Goal: Task Accomplishment & Management: Manage account settings

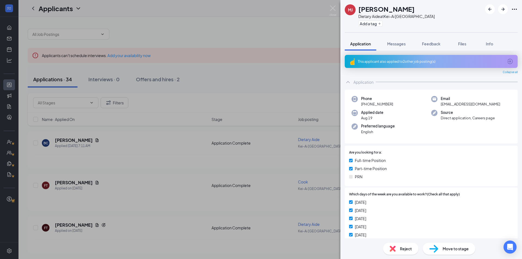
scroll to position [256, 0]
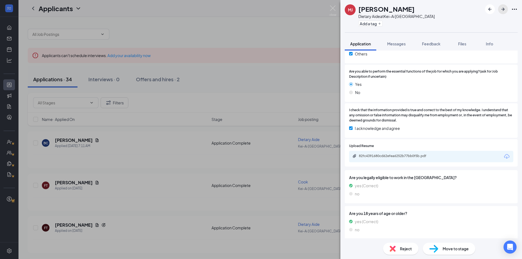
click at [501, 11] on icon "ArrowRight" at bounding box center [503, 9] width 7 height 7
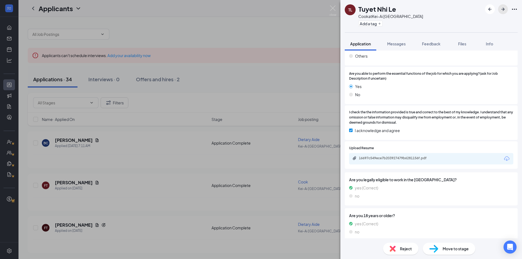
scroll to position [285, 0]
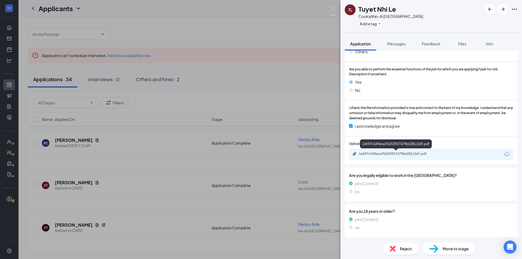
click at [418, 153] on div "16697c549ece7b203927479b6281156f.pdf" at bounding box center [397, 154] width 76 height 4
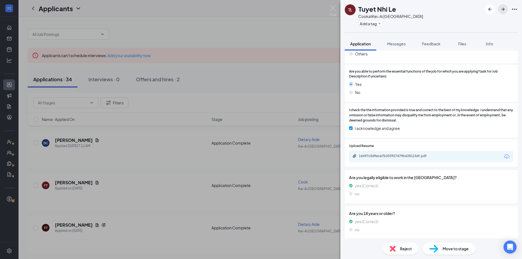
click at [504, 8] on icon "ArrowRight" at bounding box center [503, 9] width 3 height 3
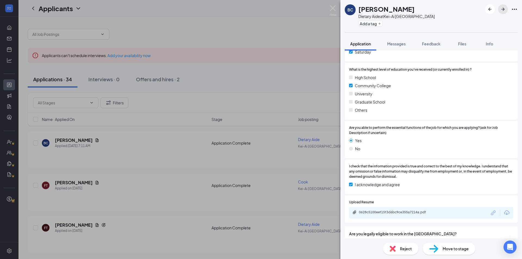
scroll to position [218, 0]
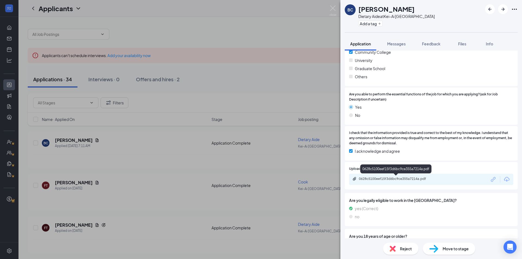
click at [424, 179] on div "0628c5100eef15f3d6bc9ce355a7214a.pdf" at bounding box center [397, 179] width 76 height 4
click at [501, 9] on icon "ArrowRight" at bounding box center [503, 9] width 7 height 7
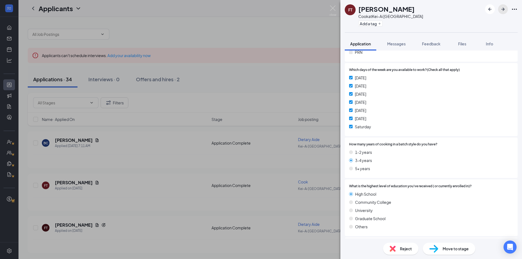
scroll to position [136, 0]
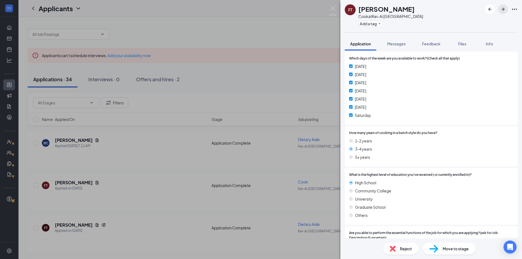
click at [502, 6] on icon "ArrowRight" at bounding box center [503, 9] width 7 height 7
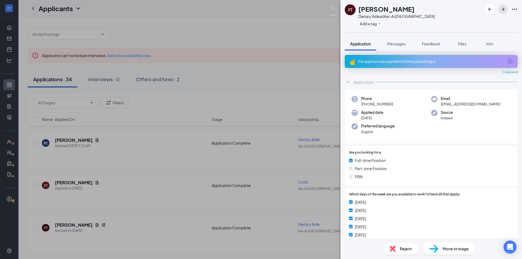
click at [502, 9] on icon "ArrowRight" at bounding box center [503, 9] width 7 height 7
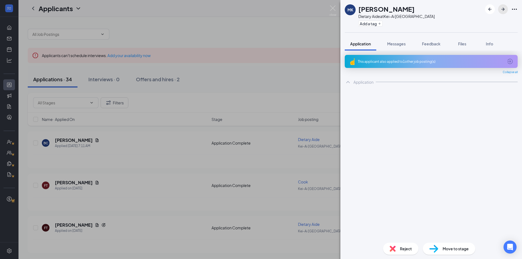
click at [502, 9] on icon "ArrowRight" at bounding box center [503, 9] width 7 height 7
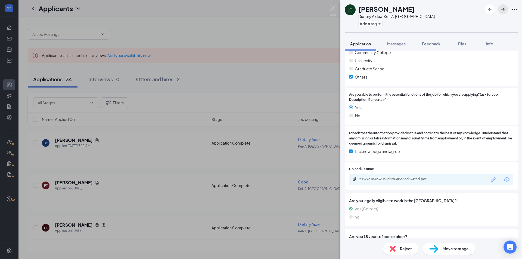
scroll to position [218, 0]
click at [411, 180] on div "90597c183232065d8fb385a36d524fad.pdf" at bounding box center [397, 179] width 76 height 4
click at [501, 11] on icon "ArrowRight" at bounding box center [503, 9] width 7 height 7
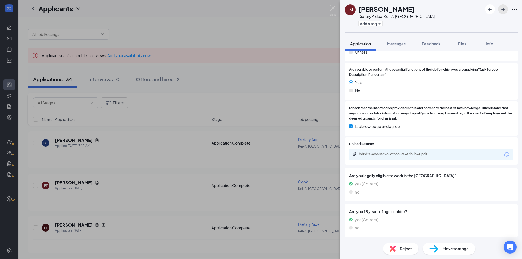
scroll to position [258, 0]
click at [436, 158] on div "bd8d253c660e62c5df6ac5356f7b8b74.pdf" at bounding box center [431, 154] width 164 height 11
click at [435, 155] on div "bd8d253c660e62c5df6ac5356f7b8b74.pdf" at bounding box center [397, 154] width 76 height 4
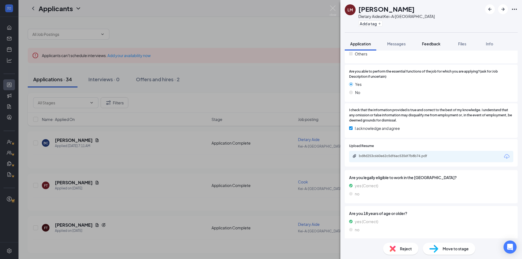
click at [430, 43] on span "Feedback" at bounding box center [431, 43] width 19 height 5
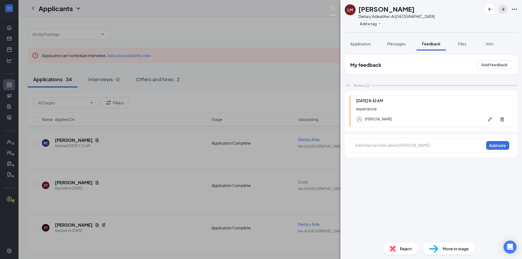
click at [504, 12] on icon "ArrowRight" at bounding box center [503, 9] width 7 height 7
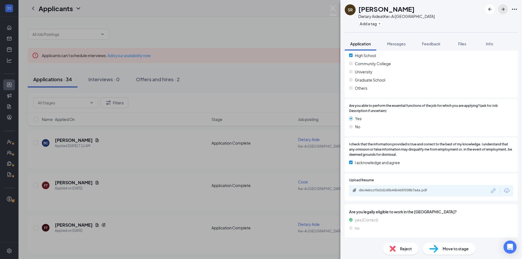
scroll to position [258, 0]
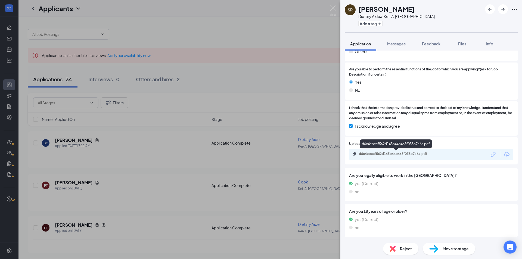
click at [415, 146] on div "d6c4ebccf562d145b44b465f038b7a6a.pdf" at bounding box center [396, 144] width 72 height 9
click at [417, 150] on div "d6c4ebccf562d145b44b465f038b7a6a.pdf" at bounding box center [396, 145] width 72 height 11
click at [417, 153] on div "d6c4ebccf562d145b44b465f038b7a6a.pdf" at bounding box center [397, 154] width 76 height 4
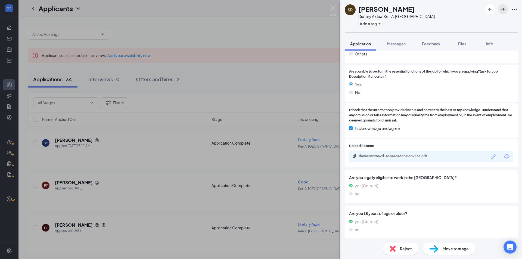
click at [502, 6] on icon "ArrowRight" at bounding box center [503, 9] width 7 height 7
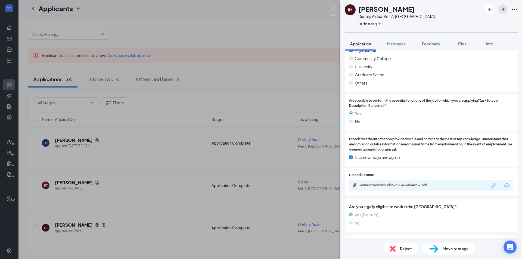
scroll to position [218, 0]
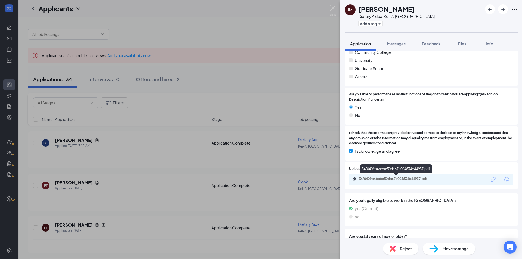
click at [412, 180] on div "34f0409b4bcbe50da67c004634b44937.pdf" at bounding box center [397, 179] width 76 height 4
click at [503, 10] on icon "ArrowRight" at bounding box center [503, 9] width 7 height 7
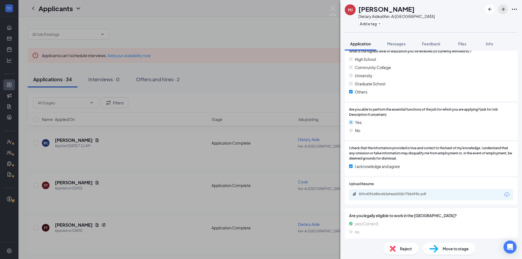
click at [503, 7] on icon "ArrowRight" at bounding box center [503, 9] width 7 height 7
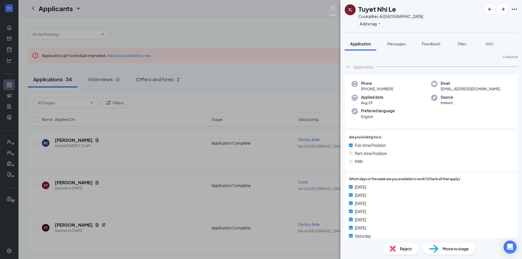
click at [334, 8] on img at bounding box center [333, 10] width 7 height 11
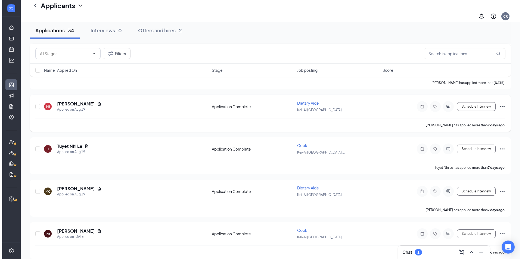
scroll to position [435, 0]
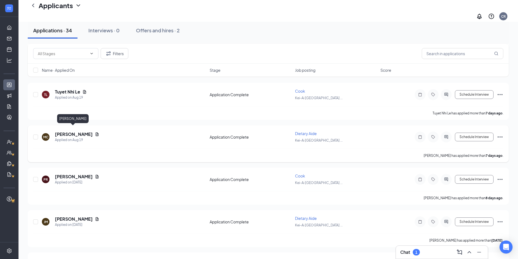
click at [66, 131] on h5 "[PERSON_NAME]" at bounding box center [74, 134] width 38 height 6
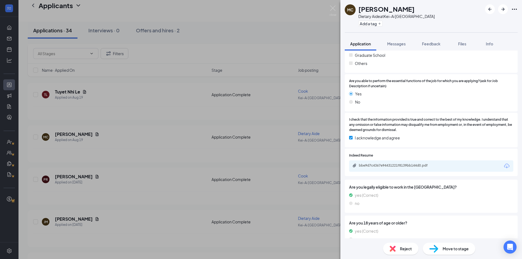
scroll to position [243, 0]
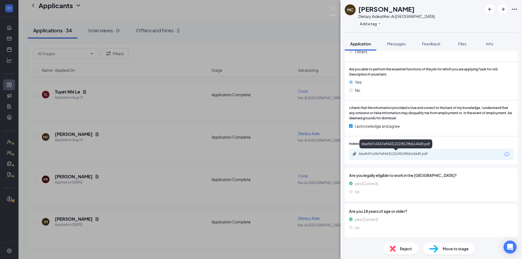
click at [421, 154] on div "bbe9d7c4367e94431221f8139bb144d0.pdf" at bounding box center [397, 154] width 76 height 4
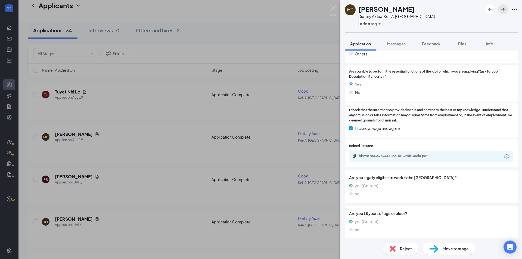
click at [503, 12] on icon "ArrowRight" at bounding box center [503, 9] width 7 height 7
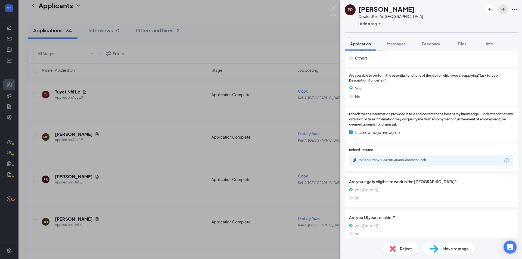
scroll to position [285, 0]
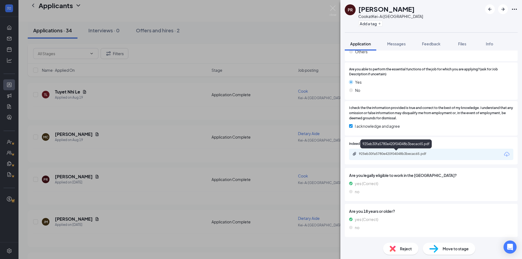
click at [404, 156] on div "925eb30fa5780e420f04048b3becac65.pdf" at bounding box center [397, 154] width 76 height 4
click at [430, 46] on div "Feedback" at bounding box center [431, 43] width 19 height 5
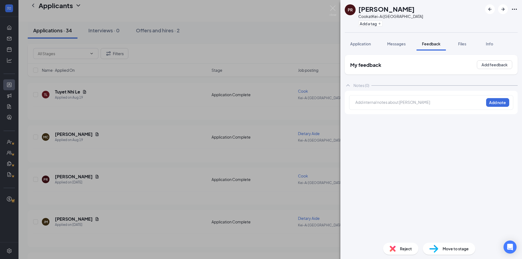
click at [387, 104] on div at bounding box center [420, 103] width 128 height 6
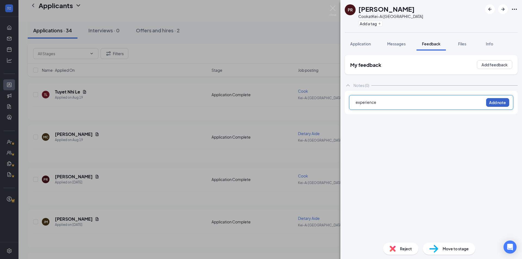
click at [499, 102] on button "Add note" at bounding box center [498, 102] width 23 height 9
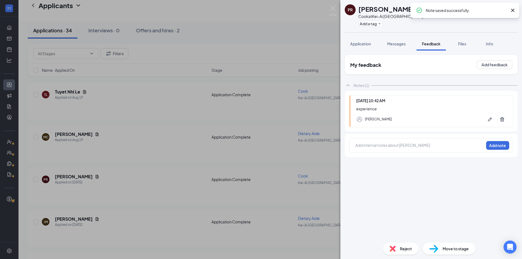
click at [510, 12] on icon "Cross" at bounding box center [513, 10] width 7 height 7
click at [502, 10] on icon "ArrowRight" at bounding box center [503, 9] width 7 height 7
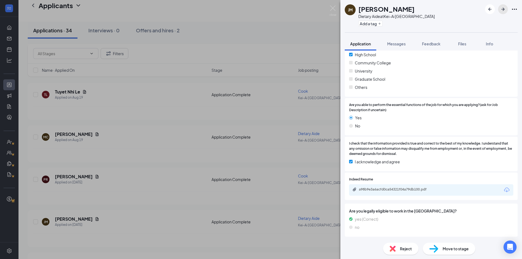
scroll to position [243, 0]
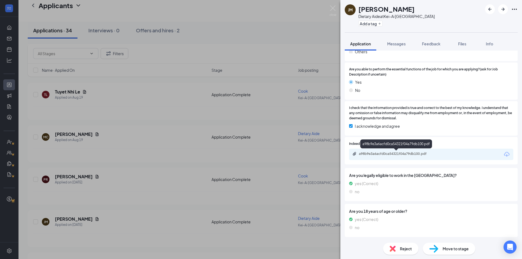
click at [412, 157] on div "a98b9e3a6acfd0ca54321f04a79db100.pdf" at bounding box center [397, 154] width 88 height 5
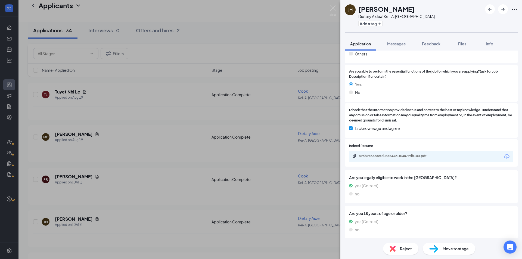
click at [431, 48] on button "Feedback" at bounding box center [431, 44] width 29 height 14
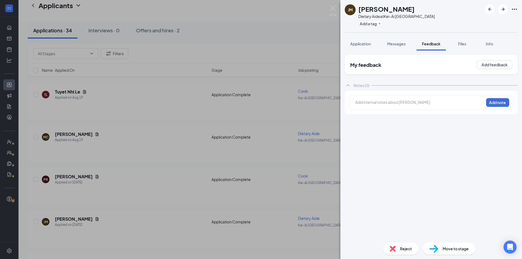
click at [386, 105] on div at bounding box center [420, 103] width 128 height 6
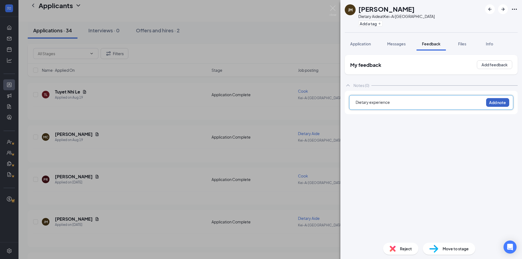
click at [498, 106] on button "Add note" at bounding box center [498, 102] width 23 height 9
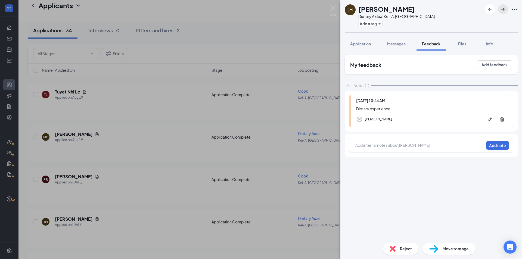
click at [504, 8] on icon "ArrowRight" at bounding box center [503, 9] width 7 height 7
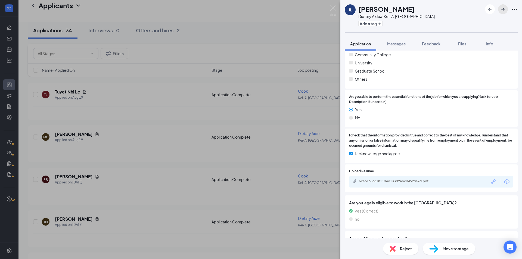
scroll to position [218, 0]
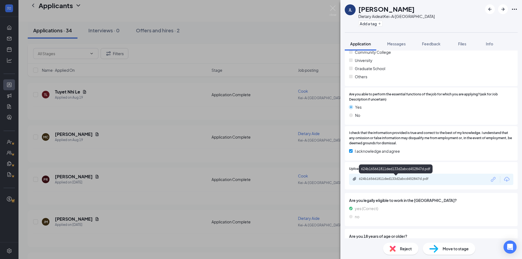
click at [427, 178] on div "624b165661811ded133d2abcd452847d.pdf" at bounding box center [397, 179] width 76 height 4
click at [438, 42] on span "Feedback" at bounding box center [431, 43] width 19 height 5
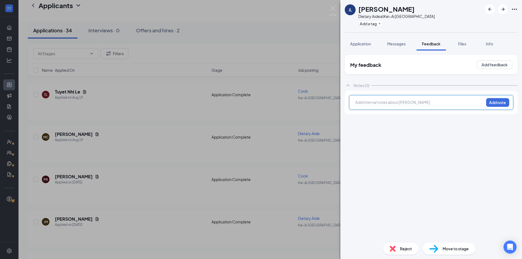
click at [391, 103] on div at bounding box center [420, 103] width 128 height 6
click at [498, 106] on div "dietary experience Add note" at bounding box center [431, 102] width 164 height 15
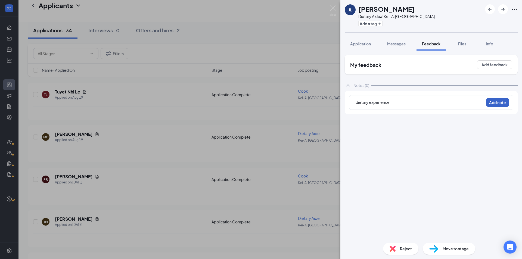
drag, startPoint x: 500, startPoint y: 110, endPoint x: 501, endPoint y: 113, distance: 4.0
click at [501, 113] on div "dietary experience Add note" at bounding box center [431, 102] width 173 height 23
click at [493, 105] on button "Add note" at bounding box center [498, 102] width 23 height 9
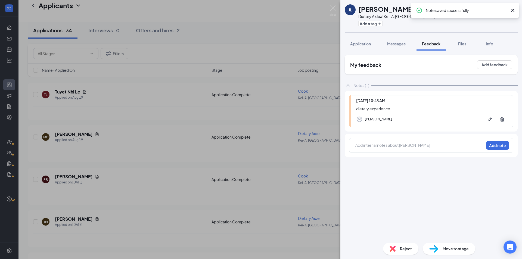
click at [511, 9] on icon "Cross" at bounding box center [513, 10] width 7 height 7
click at [504, 11] on icon "ArrowRight" at bounding box center [503, 9] width 7 height 7
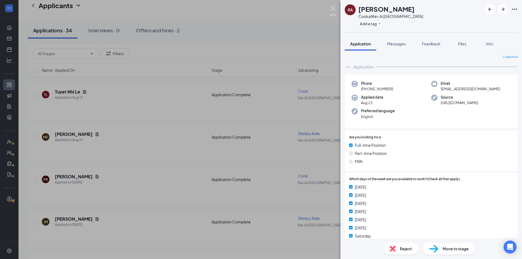
click at [334, 11] on img at bounding box center [333, 10] width 7 height 11
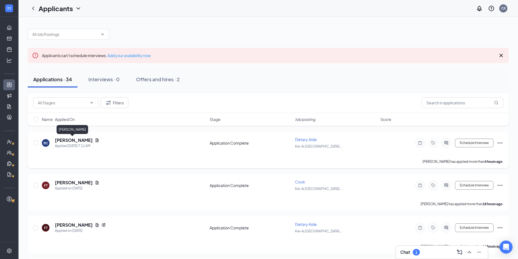
click at [64, 139] on h5 "[PERSON_NAME]" at bounding box center [74, 140] width 38 height 6
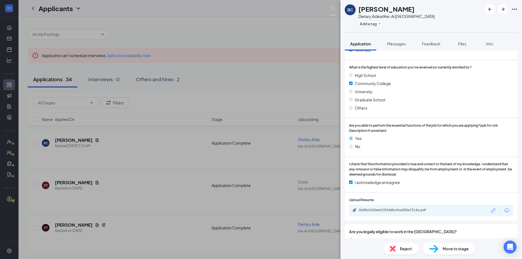
scroll to position [241, 0]
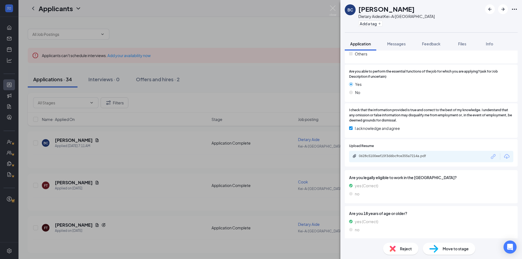
click at [418, 160] on div "0628c5100eef15f3d6bc9ce355a7214a.pdf" at bounding box center [431, 156] width 164 height 11
click at [419, 157] on div "0628c5100eef15f3d6bc9ce355a7214a.pdf" at bounding box center [397, 156] width 76 height 4
click at [403, 158] on div "0628c5100eef15f3d6bc9ce355a7214a.pdf" at bounding box center [397, 156] width 76 height 4
click at [503, 12] on icon "ArrowRight" at bounding box center [503, 9] width 7 height 7
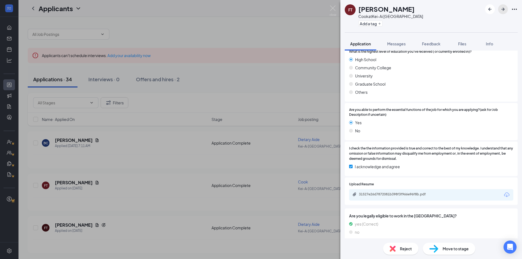
scroll to position [272, 0]
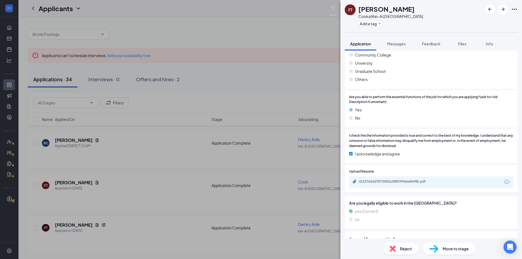
click at [417, 185] on div "31527e26d7872081b398f3f966e96f8b.pdf" at bounding box center [397, 182] width 88 height 5
click at [405, 183] on div "31527e26d7872081b398f3f966e96f8b.pdf" at bounding box center [397, 182] width 76 height 4
click at [368, 186] on div "31527e26d7872081b398f3f966e96f8b.pdf" at bounding box center [431, 182] width 164 height 11
click at [368, 184] on div "31527e26d7872081b398f3f966e96f8b.pdf" at bounding box center [397, 182] width 76 height 4
click at [429, 45] on span "Feedback" at bounding box center [431, 43] width 19 height 5
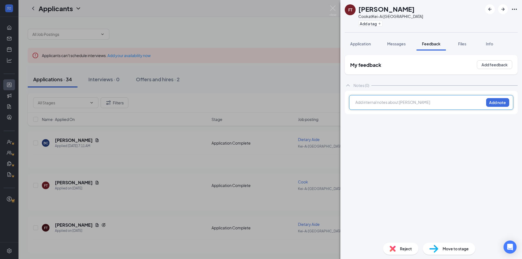
click at [417, 105] on div at bounding box center [420, 103] width 128 height 7
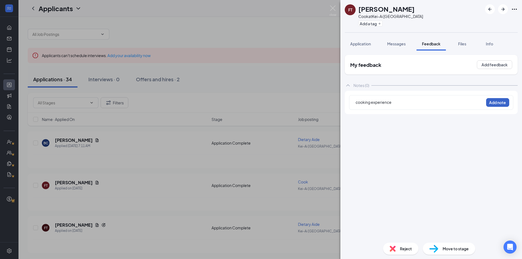
click at [504, 103] on button "Add note" at bounding box center [498, 102] width 23 height 9
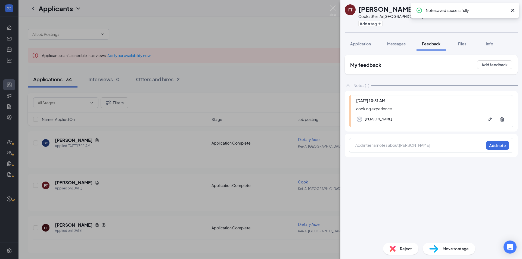
click at [516, 11] on icon "Cross" at bounding box center [513, 10] width 7 height 7
click at [504, 9] on icon "ArrowRight" at bounding box center [503, 9] width 7 height 7
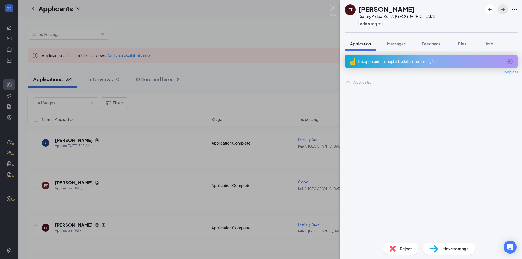
click at [504, 9] on icon "ArrowRight" at bounding box center [503, 9] width 3 height 3
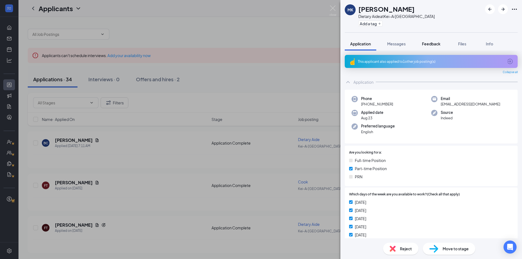
click at [437, 45] on span "Feedback" at bounding box center [431, 43] width 19 height 5
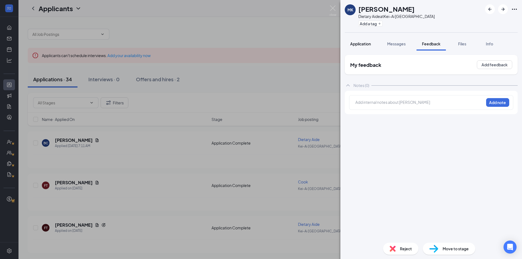
click at [355, 46] on span "Application" at bounding box center [360, 43] width 21 height 5
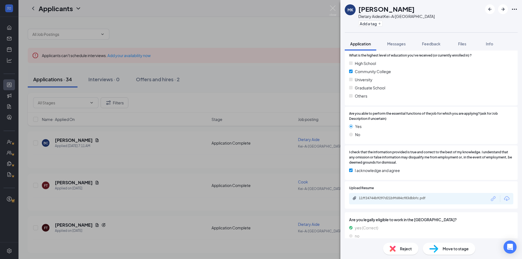
scroll to position [218, 0]
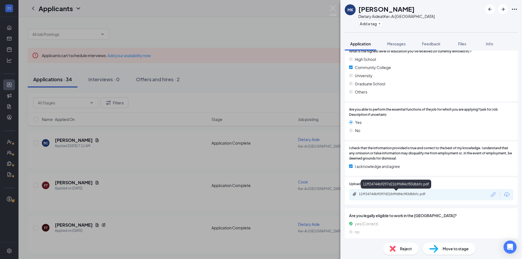
click at [414, 196] on div "11ff24744b9297d21b9f684cf83dbbfc.pdf" at bounding box center [397, 194] width 76 height 4
click at [490, 9] on icon "ArrowLeftNew" at bounding box center [490, 9] width 3 height 3
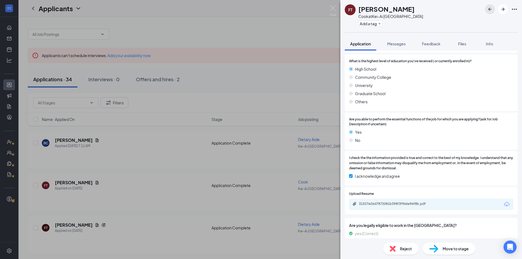
scroll to position [272, 0]
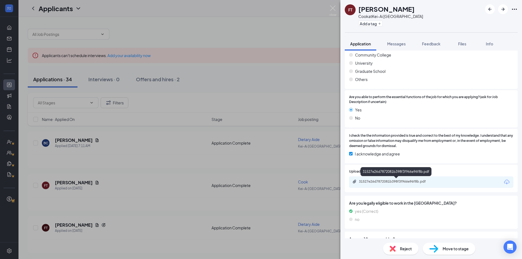
click at [405, 180] on div "31527e26d7872081b398f3f966e96f8b.pdf" at bounding box center [397, 182] width 76 height 4
drag, startPoint x: 503, startPoint y: 12, endPoint x: 500, endPoint y: 10, distance: 2.8
click at [503, 11] on icon "ArrowRight" at bounding box center [503, 9] width 7 height 7
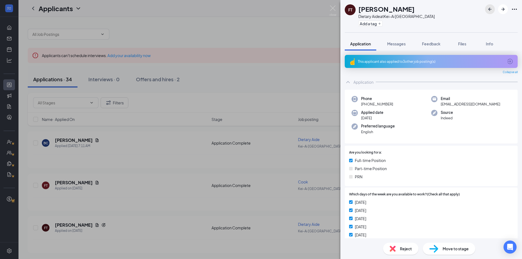
click at [491, 10] on icon "ArrowLeftNew" at bounding box center [490, 9] width 3 height 3
click at [397, 45] on span "Messages" at bounding box center [396, 43] width 19 height 5
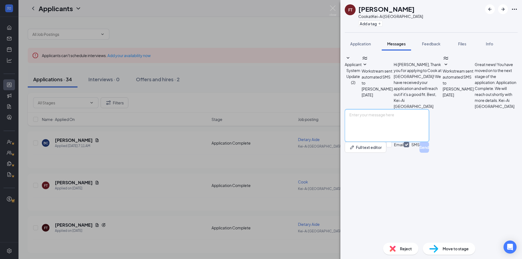
click at [403, 142] on textarea at bounding box center [387, 125] width 84 height 33
click at [380, 153] on button "Full text editor" at bounding box center [366, 147] width 42 height 11
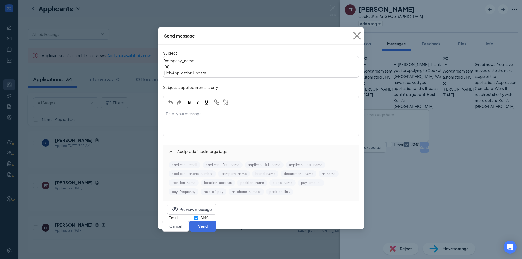
click at [266, 109] on div "Enter your message" at bounding box center [261, 122] width 195 height 27
click at [220, 164] on button "applicant_first_name" at bounding box center [223, 165] width 40 height 7
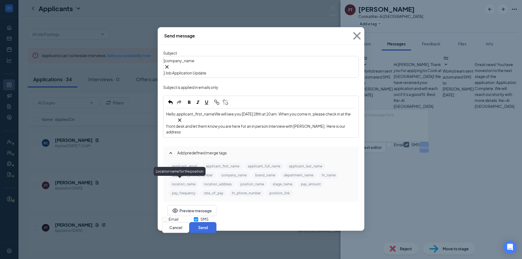
click at [192, 182] on button "location_name" at bounding box center [184, 184] width 30 height 7
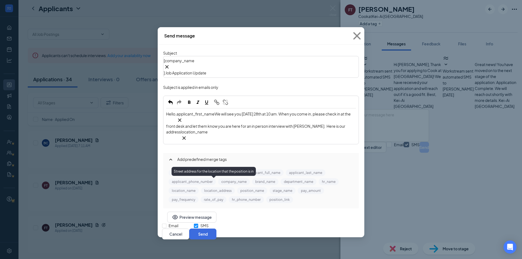
click at [213, 187] on button "location_address" at bounding box center [218, 190] width 34 height 7
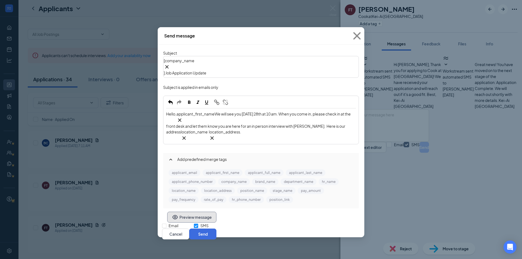
click at [189, 214] on button "Preview message" at bounding box center [191, 217] width 49 height 11
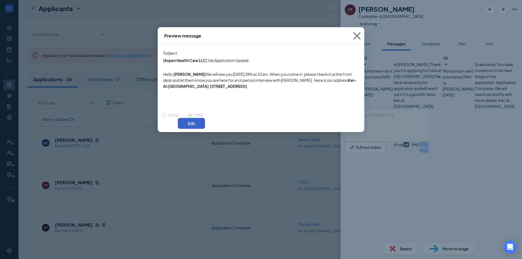
click at [205, 121] on button "Edit" at bounding box center [191, 123] width 27 height 11
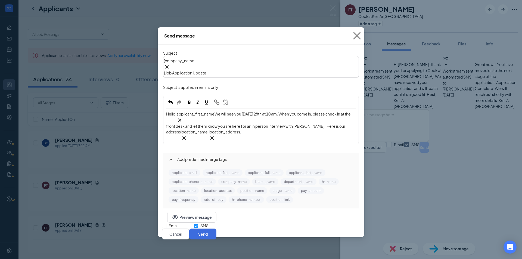
click at [189, 112] on span "We will see you [DATE] 28th at 10 am. When you come in, please check in at the …" at bounding box center [258, 123] width 185 height 23
click at [217, 229] on button "Send" at bounding box center [202, 234] width 27 height 11
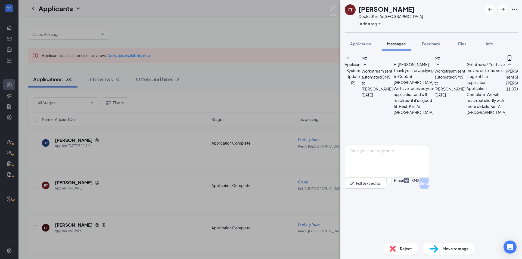
scroll to position [4, 0]
click at [368, 26] on button "Add a tag" at bounding box center [371, 24] width 24 height 6
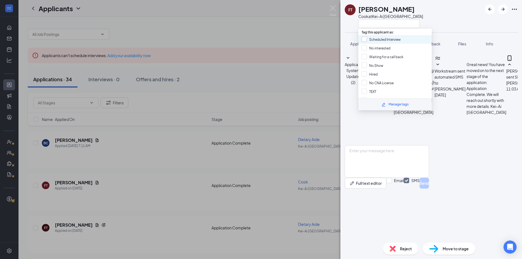
click at [376, 39] on input "Scheduled Interview" at bounding box center [381, 39] width 39 height 6
checkbox input "true"
click at [469, 21] on div "FT [PERSON_NAME] at [GEOGRAPHIC_DATA]" at bounding box center [432, 16] width 182 height 32
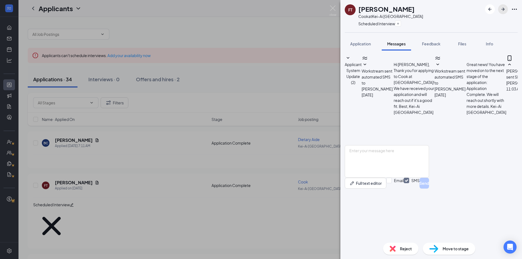
click at [500, 10] on icon "ArrowRight" at bounding box center [503, 9] width 7 height 7
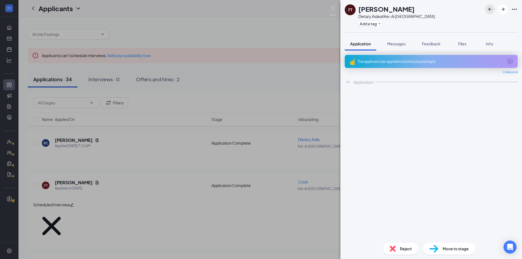
click at [488, 7] on icon "ArrowLeftNew" at bounding box center [490, 9] width 7 height 7
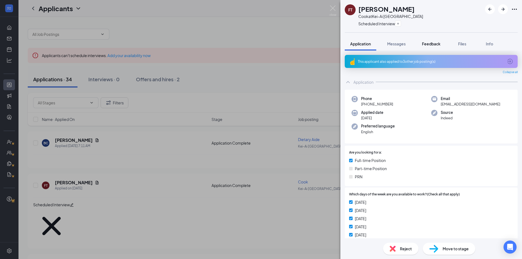
click at [428, 43] on span "Feedback" at bounding box center [431, 43] width 19 height 5
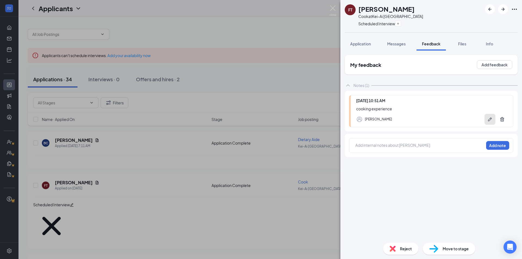
click at [490, 121] on icon "Pen" at bounding box center [490, 119] width 5 height 5
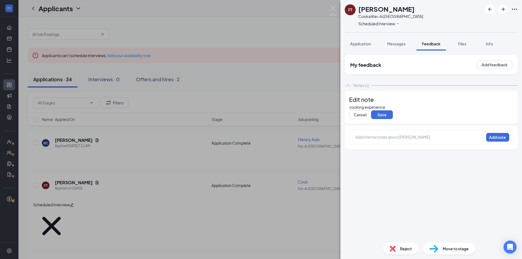
click at [421, 110] on div "cooking experience" at bounding box center [432, 107] width 164 height 6
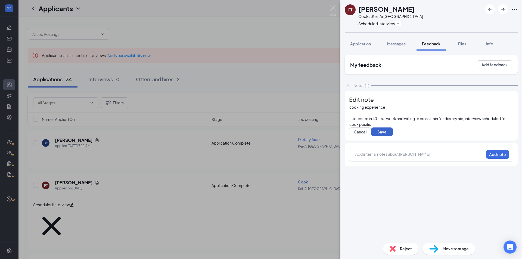
click at [390, 136] on button "Save" at bounding box center [382, 132] width 22 height 9
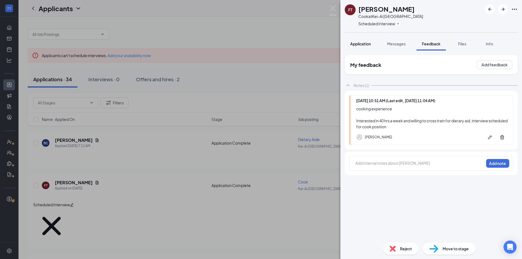
click at [365, 44] on span "Application" at bounding box center [360, 43] width 21 height 5
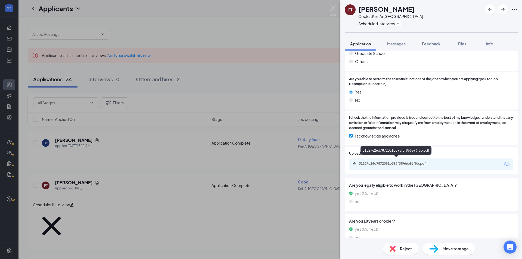
scroll to position [300, 0]
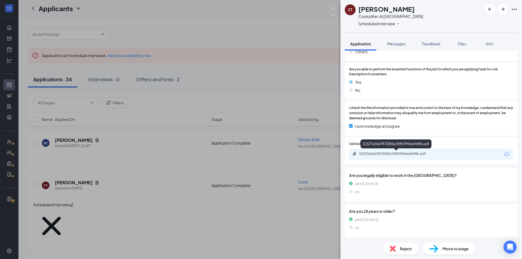
click at [408, 154] on div "31527e26d7872081b398f3f966e96f8b.pdf" at bounding box center [397, 154] width 76 height 4
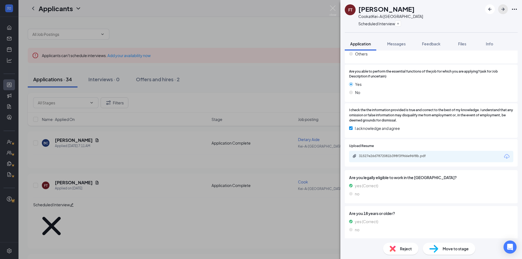
click at [506, 9] on icon "ArrowRight" at bounding box center [503, 9] width 7 height 7
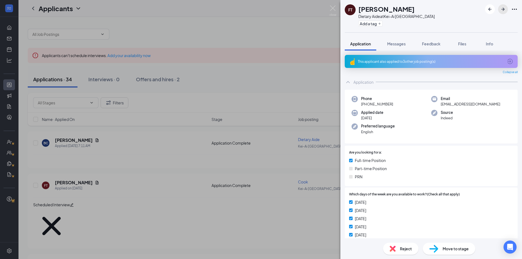
click at [506, 10] on icon "ArrowRight" at bounding box center [503, 9] width 7 height 7
click at [427, 42] on span "Feedback" at bounding box center [431, 43] width 19 height 5
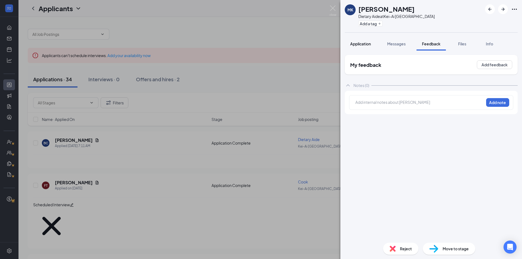
click at [361, 42] on span "Application" at bounding box center [360, 43] width 21 height 5
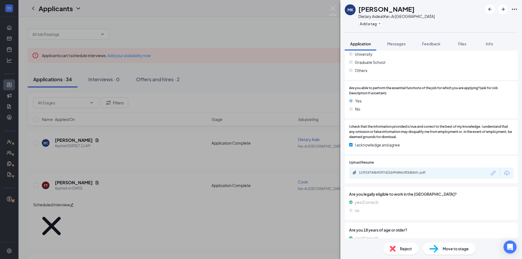
scroll to position [258, 0]
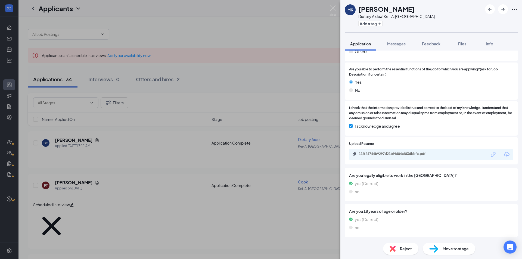
click at [423, 154] on div "11ff24744b9297d21b9f684cf83dbbfc.pdf" at bounding box center [397, 154] width 76 height 4
click at [430, 44] on span "Feedback" at bounding box center [431, 43] width 19 height 5
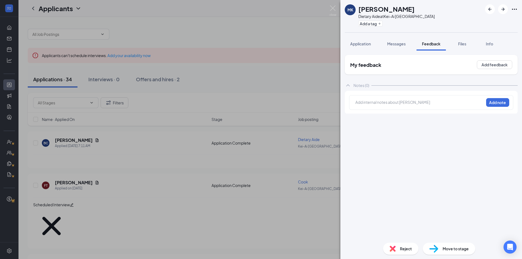
click at [381, 106] on div at bounding box center [420, 103] width 128 height 7
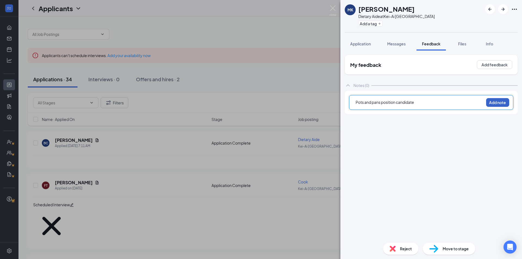
click at [497, 101] on button "Add note" at bounding box center [498, 102] width 23 height 9
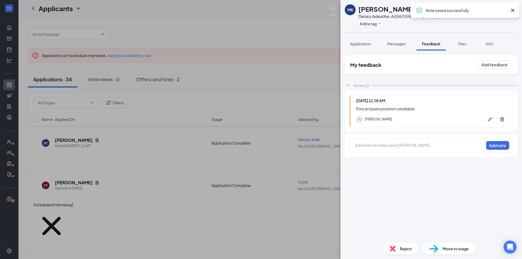
click at [513, 9] on icon "Cross" at bounding box center [513, 10] width 7 height 7
click at [504, 10] on icon "ArrowRight" at bounding box center [503, 9] width 7 height 7
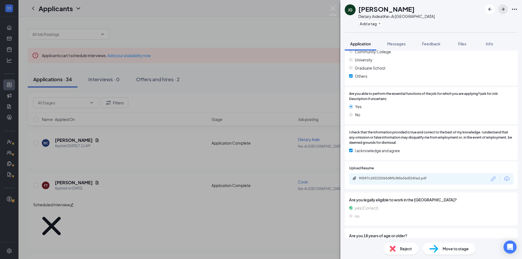
scroll to position [243, 0]
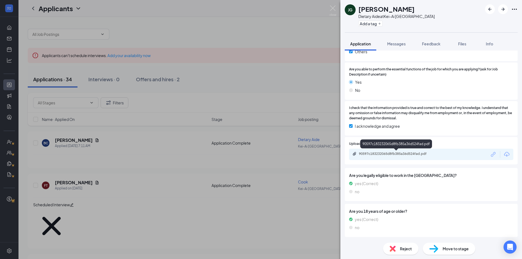
click at [384, 155] on div "90597c183232065d8fb385a36d524fad.pdf" at bounding box center [397, 154] width 76 height 4
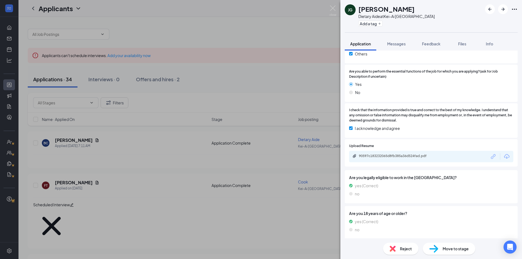
scroll to position [132, 0]
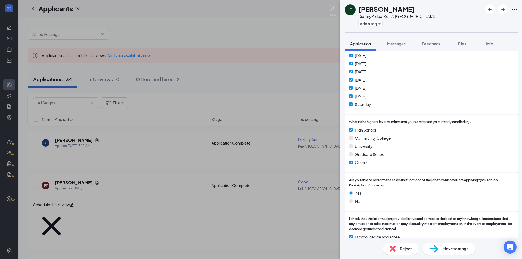
click at [401, 245] on div "Reject" at bounding box center [400, 249] width 35 height 12
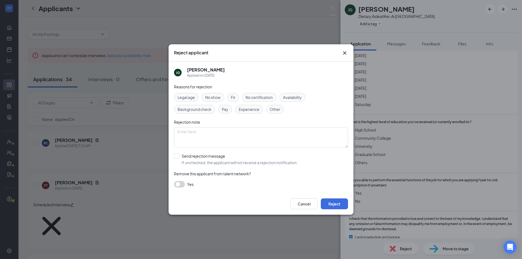
click at [255, 110] on span "Experience" at bounding box center [249, 109] width 21 height 6
click at [179, 158] on input "Send rejection message If unchecked, the applicant will not receive a rejection…" at bounding box center [236, 159] width 124 height 12
checkbox input "true"
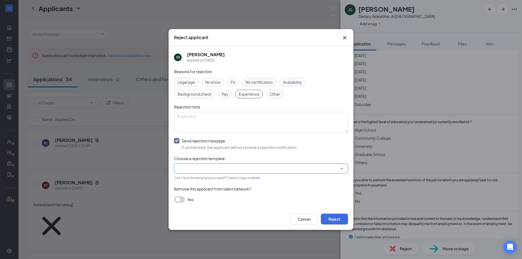
drag, startPoint x: 196, startPoint y: 167, endPoint x: 200, endPoint y: 172, distance: 6.6
click at [196, 167] on input "search" at bounding box center [259, 168] width 164 height 9
click at [202, 181] on span "Rejection Message" at bounding box center [194, 180] width 34 height 6
click at [330, 218] on button "Reject" at bounding box center [334, 219] width 27 height 11
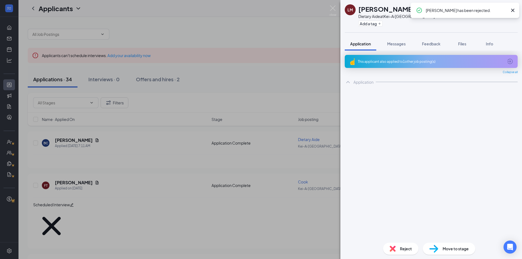
click at [512, 9] on icon "Cross" at bounding box center [513, 10] width 7 height 7
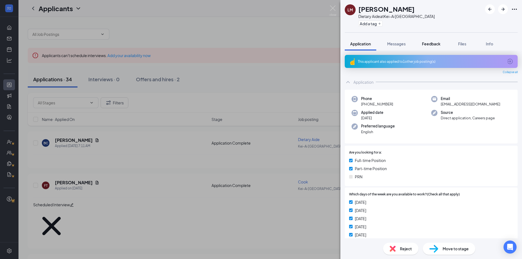
click at [426, 41] on span "Feedback" at bounding box center [431, 43] width 19 height 5
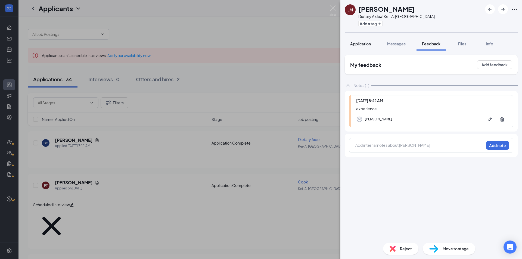
click at [364, 42] on span "Application" at bounding box center [360, 43] width 21 height 5
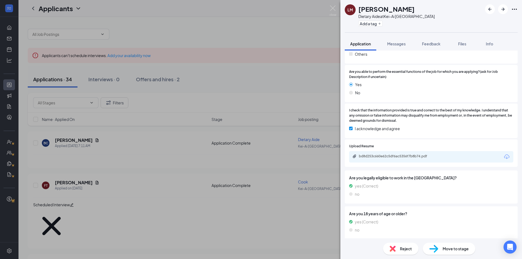
scroll to position [258, 0]
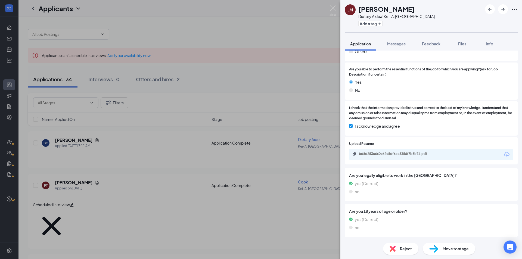
click at [402, 158] on div "bd8d253c660e62c5df6ac5356f7b8b74.pdf" at bounding box center [431, 154] width 164 height 11
click at [404, 156] on div "bd8d253c660e62c5df6ac5356f7b8b74.pdf" at bounding box center [397, 154] width 76 height 4
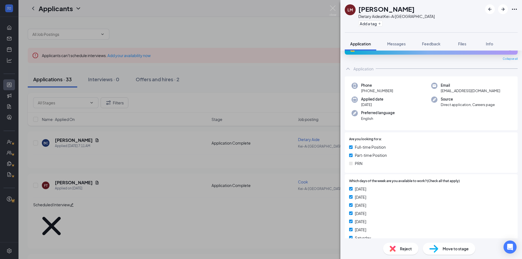
scroll to position [0, 0]
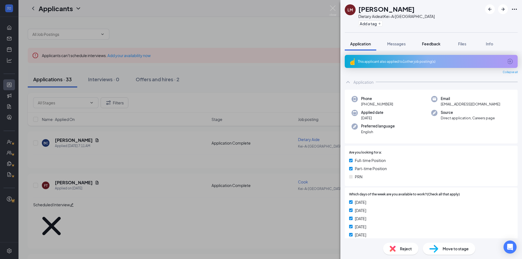
click at [430, 47] on button "Feedback" at bounding box center [431, 44] width 29 height 14
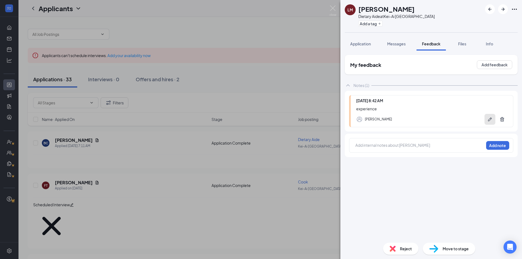
click at [491, 117] on icon "Pen" at bounding box center [490, 119] width 5 height 5
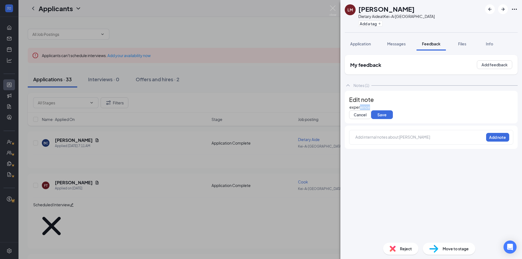
drag, startPoint x: 388, startPoint y: 117, endPoint x: 366, endPoint y: 113, distance: 22.4
click at [366, 110] on div "experience" at bounding box center [432, 107] width 164 height 6
click at [392, 119] on button "Save" at bounding box center [382, 114] width 22 height 9
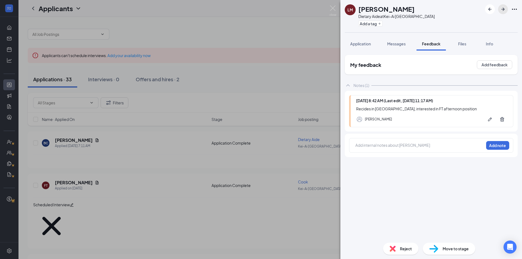
click at [503, 8] on icon "ArrowRight" at bounding box center [503, 9] width 3 height 3
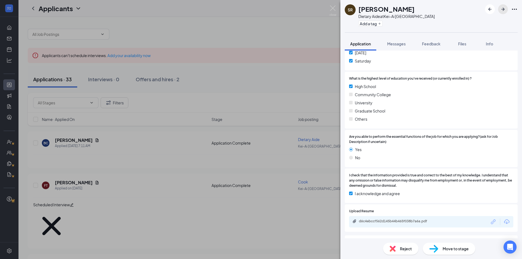
scroll to position [245, 0]
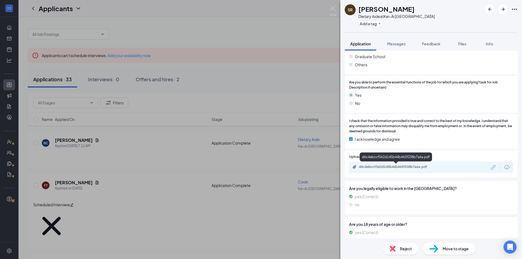
click at [424, 168] on div "d6c4ebccf562d145b44b465f038b7a6a.pdf" at bounding box center [397, 167] width 76 height 4
click at [504, 9] on icon "ArrowRight" at bounding box center [503, 9] width 3 height 3
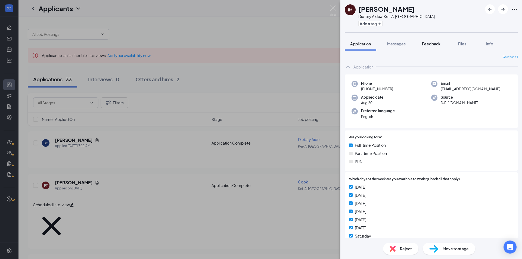
click at [439, 44] on span "Feedback" at bounding box center [431, 43] width 19 height 5
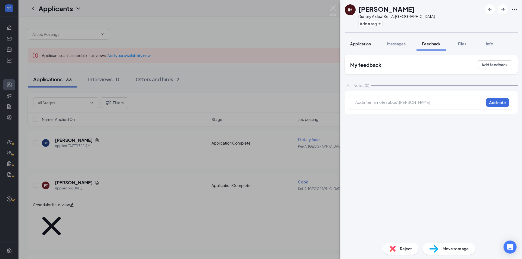
click at [355, 41] on div "Application" at bounding box center [360, 43] width 21 height 5
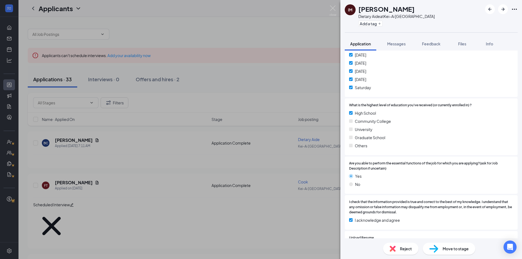
scroll to position [190, 0]
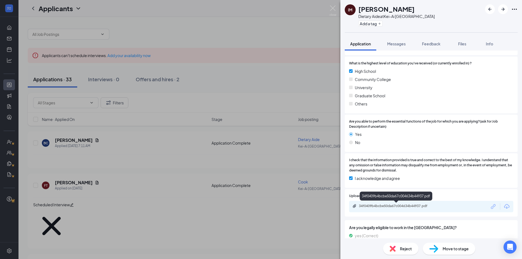
click at [430, 208] on div "34f0409b4bcbe50da67c004634b44937.pdf" at bounding box center [397, 206] width 76 height 4
click at [402, 248] on span "Reject" at bounding box center [406, 249] width 12 height 6
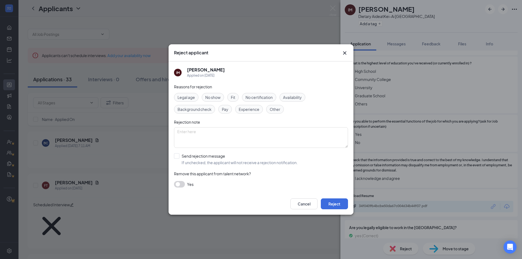
click at [260, 110] on div "Experience" at bounding box center [249, 109] width 28 height 9
click at [177, 157] on input "Send rejection message If unchecked, the applicant will not receive a rejection…" at bounding box center [236, 159] width 124 height 12
checkbox input "true"
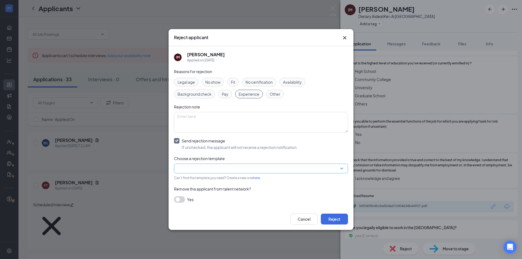
click at [210, 170] on input "search" at bounding box center [259, 168] width 164 height 9
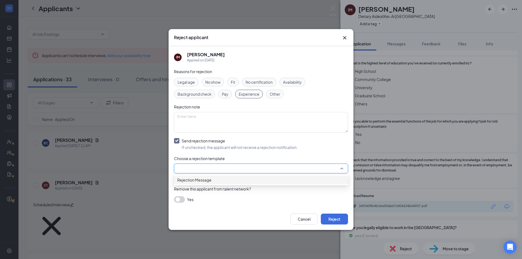
click at [217, 184] on div "Rejection Message" at bounding box center [261, 180] width 174 height 9
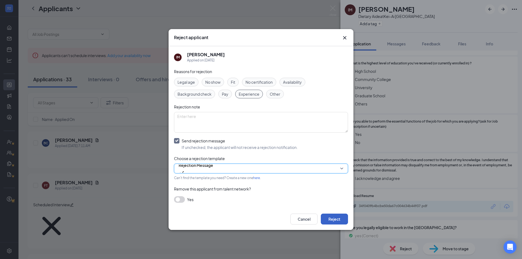
click at [332, 221] on button "Reject" at bounding box center [334, 219] width 27 height 11
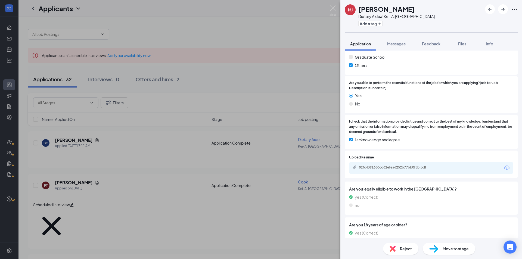
scroll to position [245, 0]
click at [414, 167] on div "82fc4391680cd62efea6252b77bb0f5b.pdf" at bounding box center [397, 167] width 76 height 4
click at [501, 7] on icon "ArrowRight" at bounding box center [503, 9] width 7 height 7
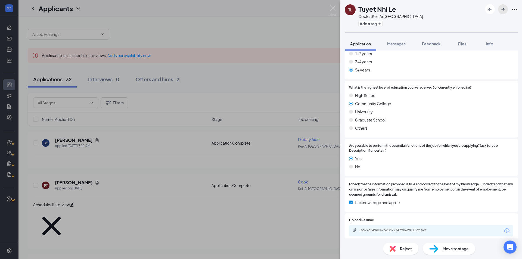
scroll to position [245, 0]
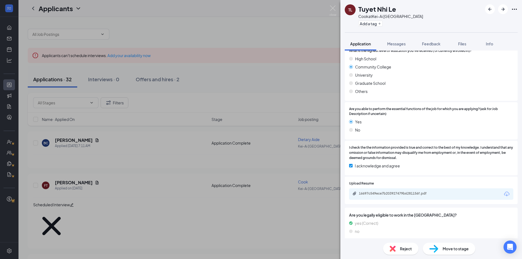
click at [399, 195] on div "16697c549ece7b203927479b6281156f.pdf" at bounding box center [397, 194] width 76 height 4
click at [397, 248] on div "Reject" at bounding box center [400, 249] width 35 height 12
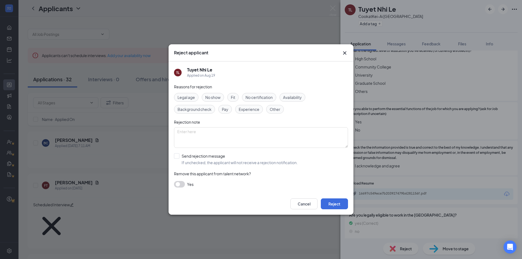
click at [280, 112] on div "Other" at bounding box center [275, 109] width 18 height 9
click at [174, 157] on input "Send rejection message If unchecked, the applicant will not receive a rejection…" at bounding box center [236, 159] width 124 height 12
checkbox input "true"
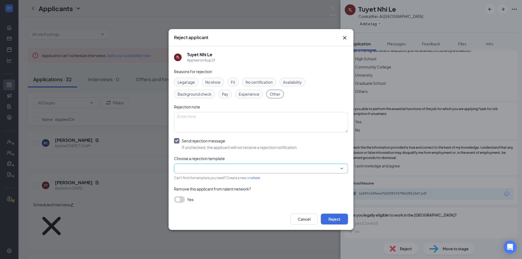
click at [189, 170] on input "search" at bounding box center [259, 168] width 164 height 9
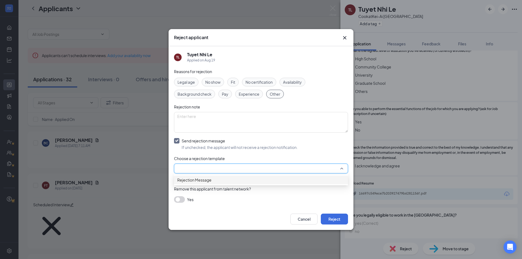
click at [192, 182] on span "Rejection Message" at bounding box center [194, 180] width 34 height 6
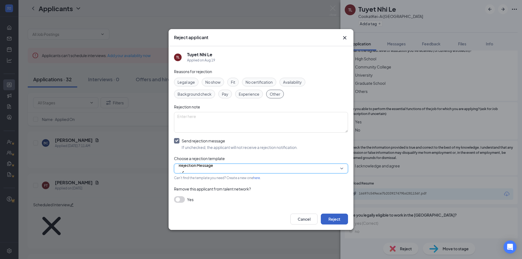
click at [333, 222] on button "Reject" at bounding box center [334, 219] width 27 height 11
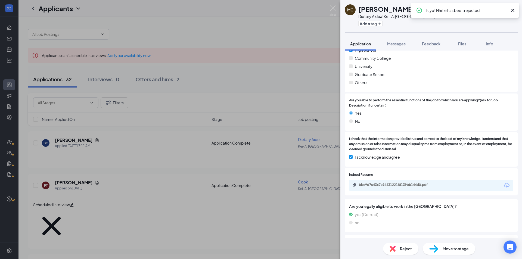
scroll to position [240, 0]
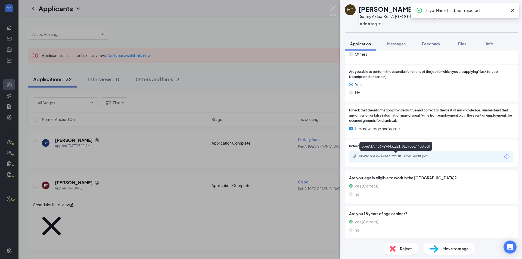
click at [402, 158] on div "bbe9d7c4367e94431221f8139bb144d0.pdf" at bounding box center [397, 156] width 76 height 4
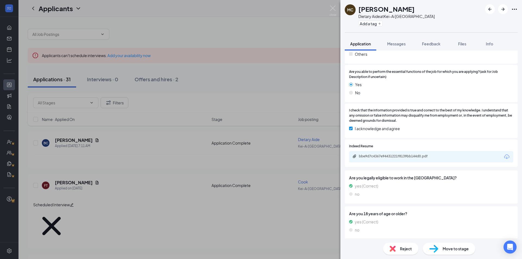
click at [398, 248] on div "Reject" at bounding box center [400, 249] width 35 height 12
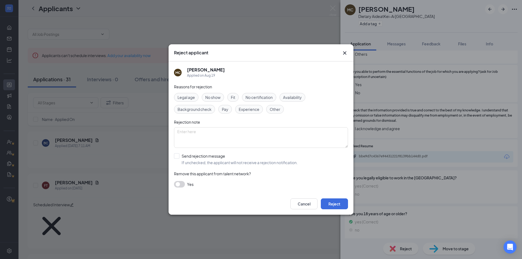
click at [250, 109] on span "Experience" at bounding box center [249, 109] width 21 height 6
click at [176, 157] on input "Send rejection message If unchecked, the applicant will not receive a rejection…" at bounding box center [236, 159] width 124 height 12
checkbox input "true"
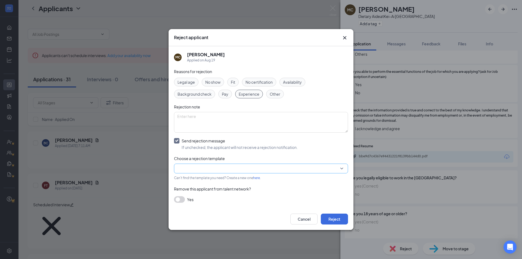
click at [198, 171] on input "search" at bounding box center [259, 168] width 164 height 9
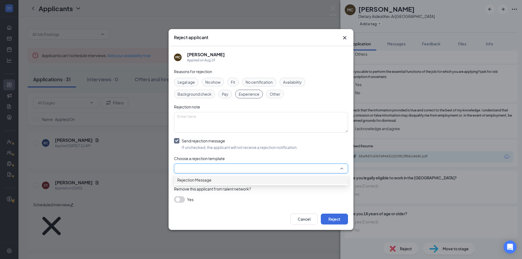
click at [209, 183] on span "Rejection Message" at bounding box center [194, 180] width 34 height 6
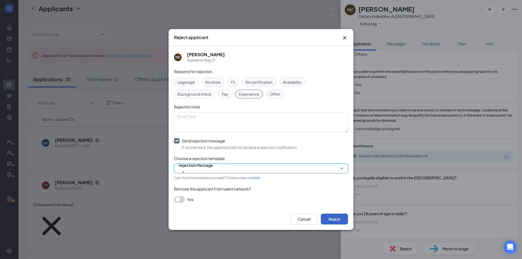
click at [322, 221] on button "Reject" at bounding box center [334, 219] width 27 height 11
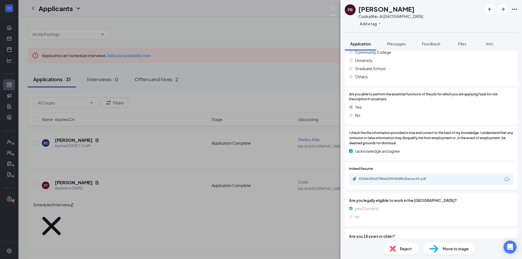
scroll to position [272, 0]
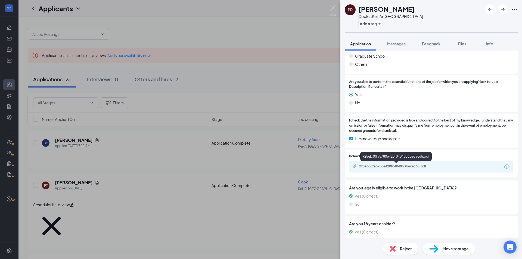
click at [421, 169] on div "925eb30fa5780e420f04048b3becac65.pdf" at bounding box center [397, 166] width 88 height 5
click at [433, 43] on span "Feedback" at bounding box center [431, 43] width 19 height 5
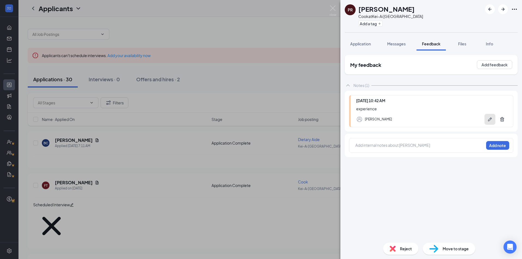
click at [489, 119] on icon "Pen" at bounding box center [490, 119] width 5 height 5
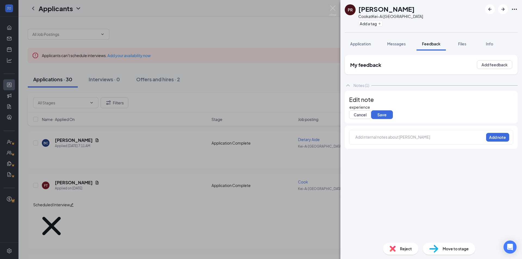
click at [370, 110] on span "experience" at bounding box center [360, 107] width 21 height 5
click at [389, 119] on button "Save" at bounding box center [382, 114] width 22 height 9
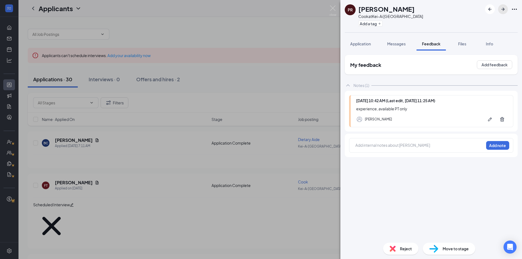
click at [501, 10] on icon "ArrowRight" at bounding box center [503, 9] width 7 height 7
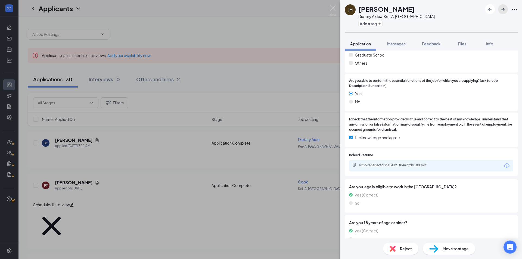
scroll to position [243, 0]
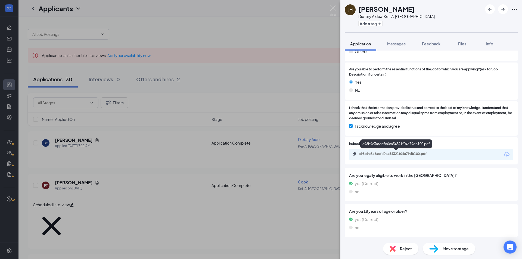
click at [432, 153] on div "a98b9e3a6acfd0ca54321f04a79db100.pdf" at bounding box center [397, 154] width 76 height 4
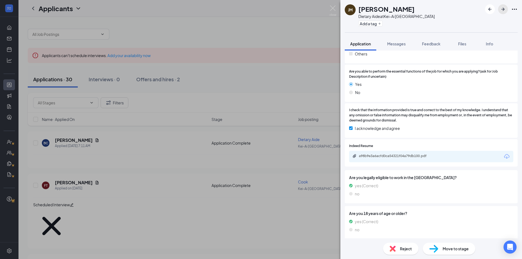
click at [504, 10] on icon "ArrowRight" at bounding box center [503, 9] width 7 height 7
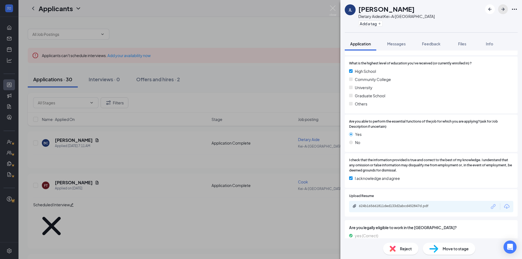
scroll to position [243, 0]
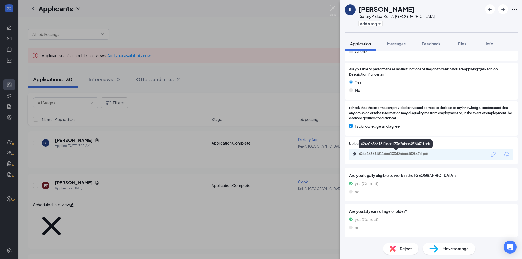
click at [421, 154] on div "624b165661811ded133d2abcd452847d.pdf" at bounding box center [397, 154] width 76 height 4
